Goal: Task Accomplishment & Management: Manage account settings

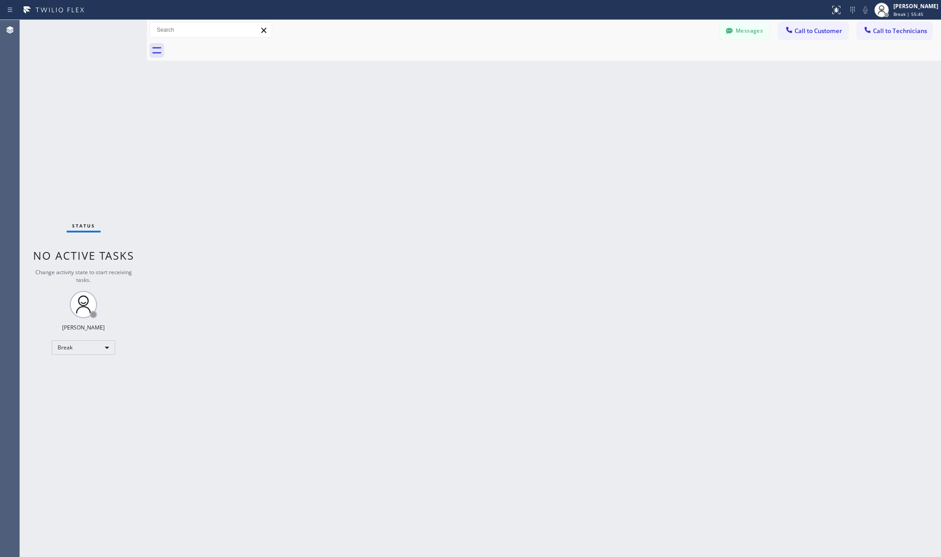
click at [91, 338] on div "Status No active tasks Change activity state to start receiving tasks. [PERSON_…" at bounding box center [83, 288] width 127 height 537
click at [87, 350] on div "Break" at bounding box center [83, 348] width 63 height 15
click at [90, 383] on li "Unavailable" at bounding box center [82, 383] width 61 height 11
click at [287, 381] on div "Back to Dashboard Change Sender ID Customers Technicians AA [PERSON_NAME] [DATE…" at bounding box center [544, 288] width 794 height 537
click at [181, 140] on div "Back to Dashboard Change Sender ID Customers Technicians AA [PERSON_NAME] [DATE…" at bounding box center [544, 288] width 794 height 537
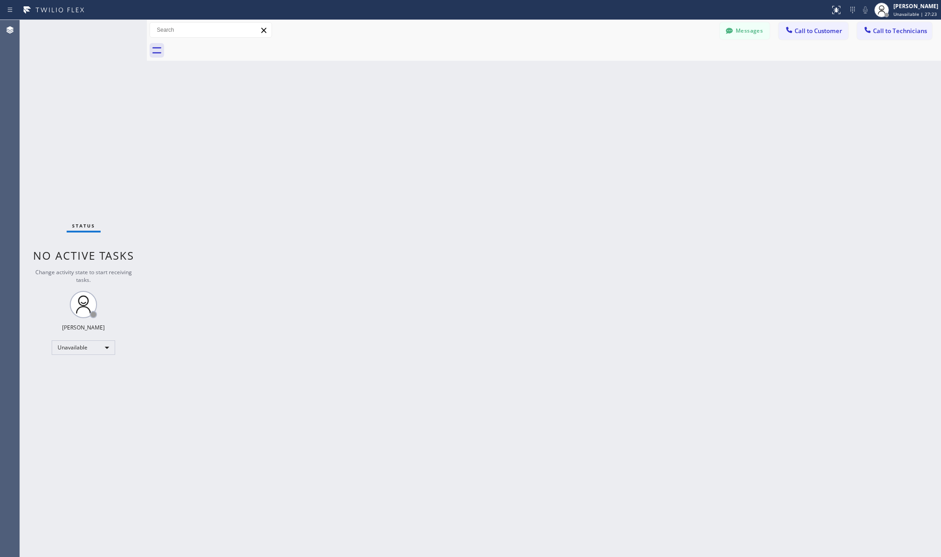
click at [204, 114] on div "Back to Dashboard Change Sender ID Customers Technicians AA [PERSON_NAME] [DATE…" at bounding box center [544, 288] width 794 height 537
click at [389, 261] on div "Back to Dashboard Change Sender ID Customers Technicians AA [PERSON_NAME] [DATE…" at bounding box center [544, 288] width 794 height 537
click at [463, 316] on div "Back to Dashboard Change Sender ID Customers Technicians AA [PERSON_NAME] [DATE…" at bounding box center [544, 288] width 794 height 537
drag, startPoint x: 423, startPoint y: 338, endPoint x: 599, endPoint y: 305, distance: 178.6
click at [426, 336] on div "Back to Dashboard Change Sender ID Customers Technicians AA [PERSON_NAME] [DATE…" at bounding box center [544, 288] width 794 height 537
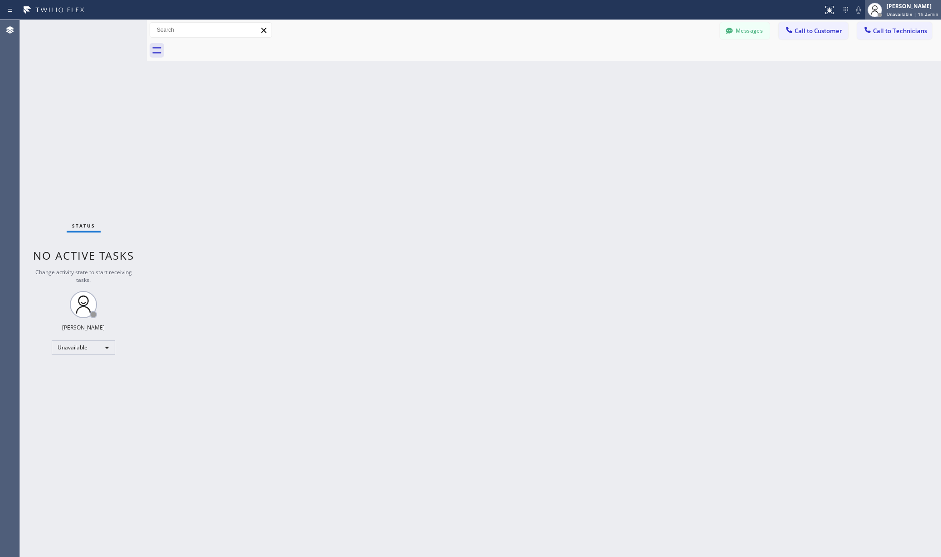
click at [905, 7] on div "[PERSON_NAME]" at bounding box center [913, 6] width 52 height 8
click at [875, 84] on span "Log out" at bounding box center [865, 88] width 19 height 8
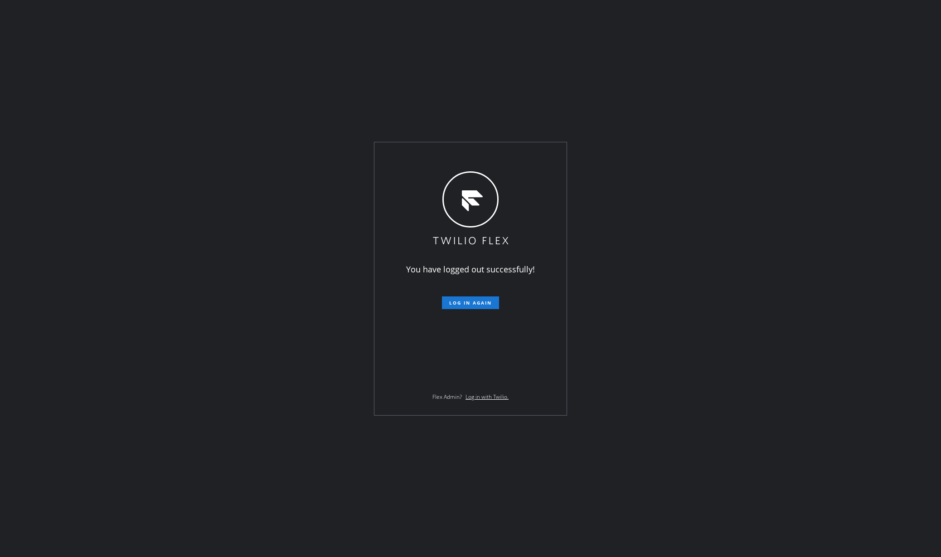
click at [258, 182] on div "You have logged out successfully! Log in again Flex Admin? Log in with Twilio." at bounding box center [470, 278] width 941 height 557
